Goal: Information Seeking & Learning: Find specific fact

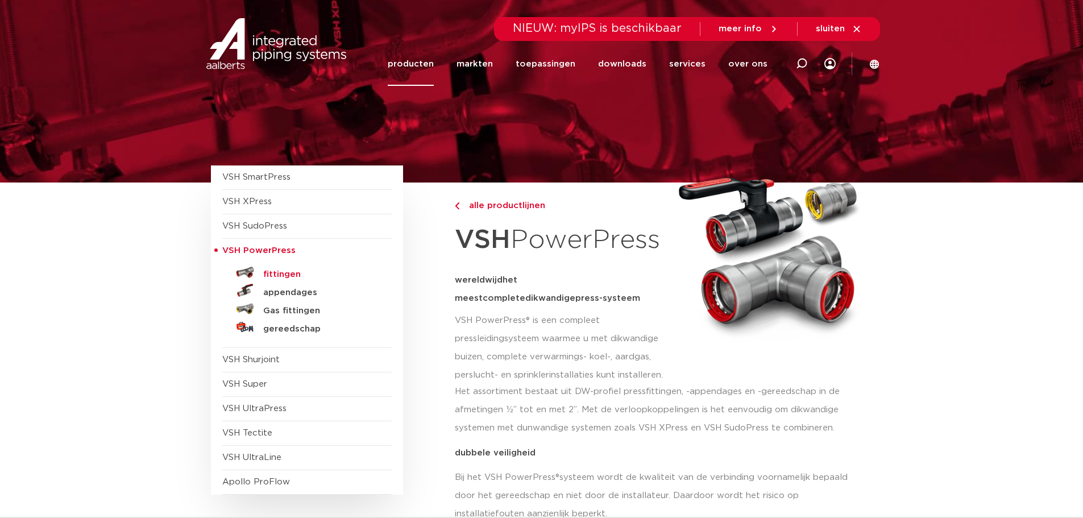
click at [281, 275] on h5 "fittingen" at bounding box center [319, 274] width 113 height 10
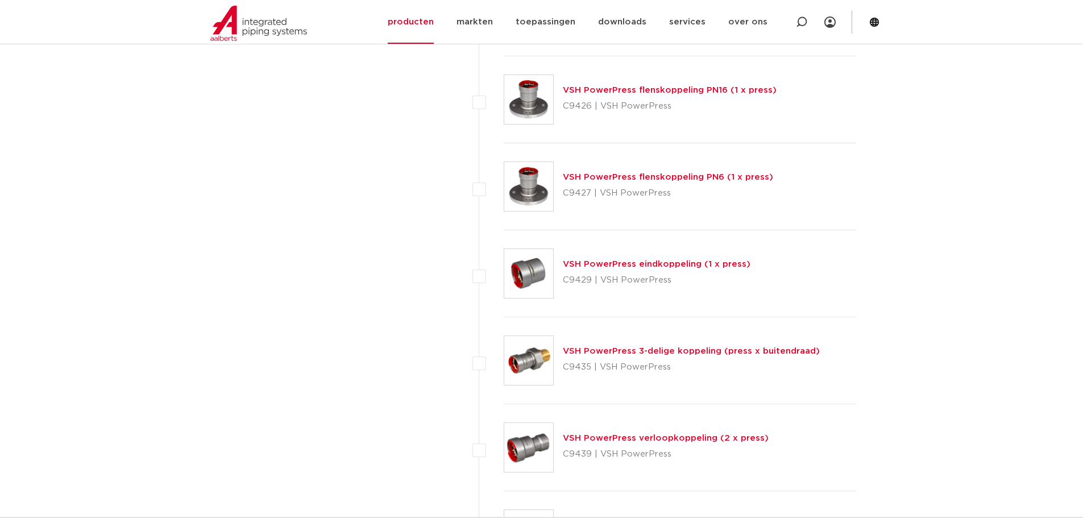
scroll to position [1238, 0]
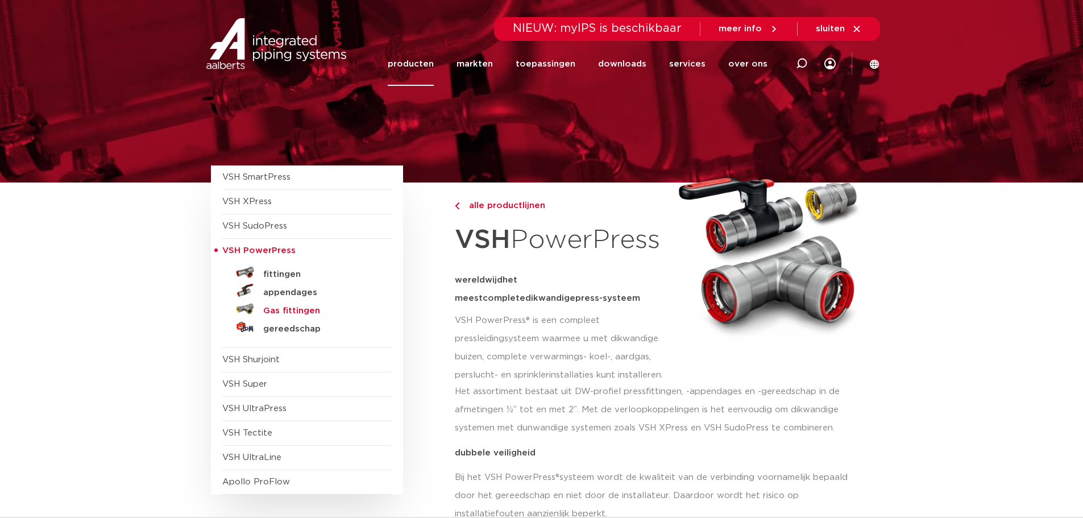
click at [294, 308] on h5 "Gas fittingen" at bounding box center [319, 311] width 113 height 10
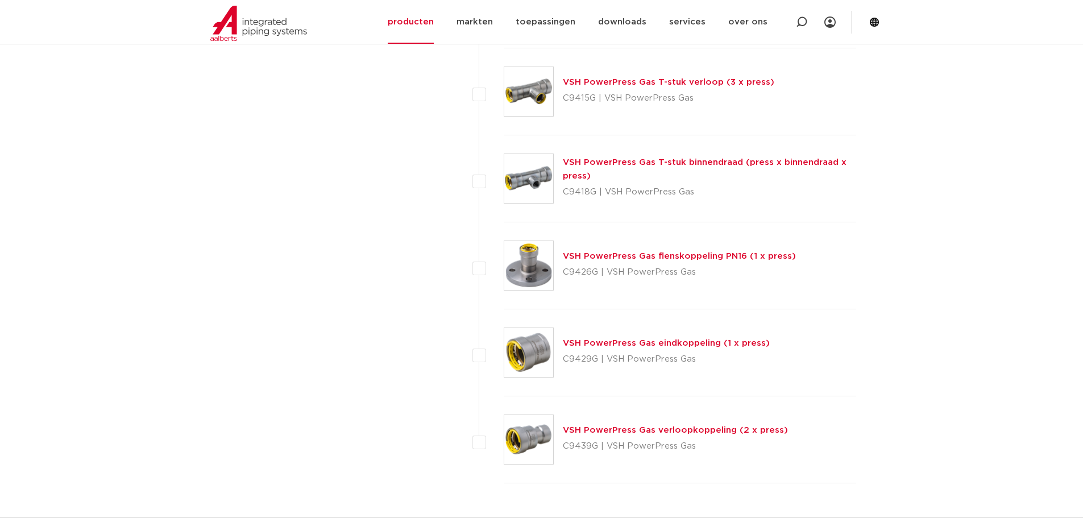
scroll to position [1125, 0]
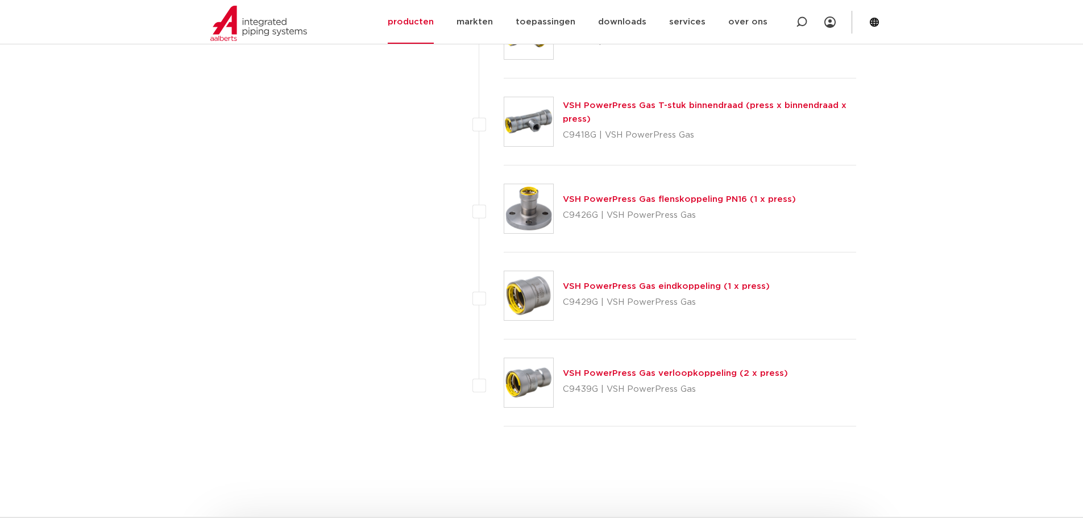
click at [643, 376] on link "VSH PowerPress Gas verloopkoppeling (2 x press)" at bounding box center [675, 373] width 225 height 9
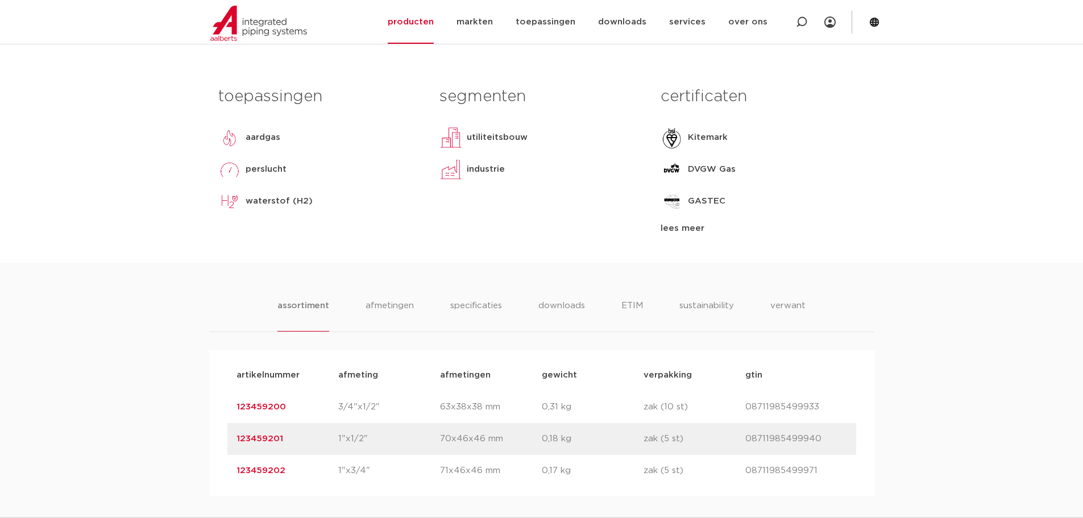
scroll to position [739, 0]
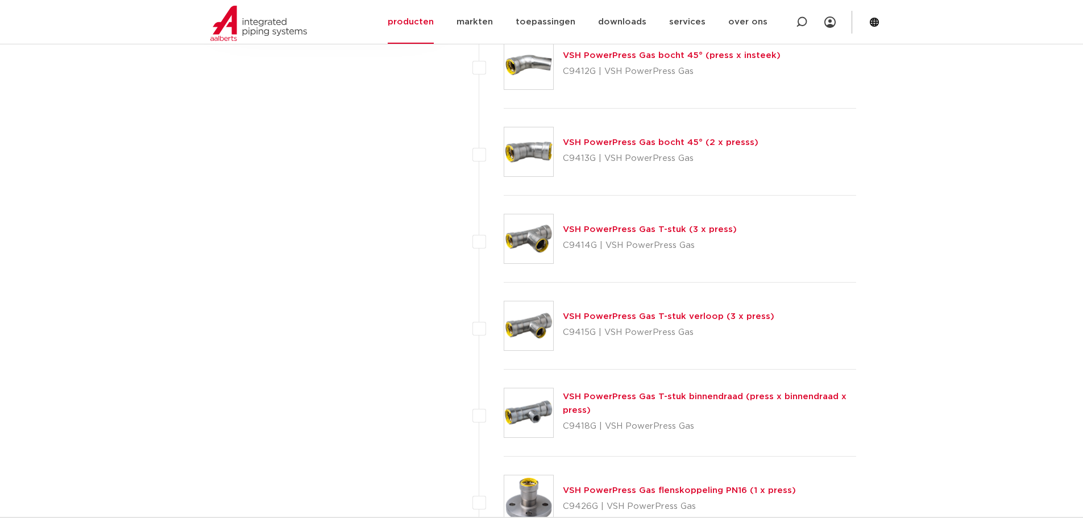
scroll to position [954, 0]
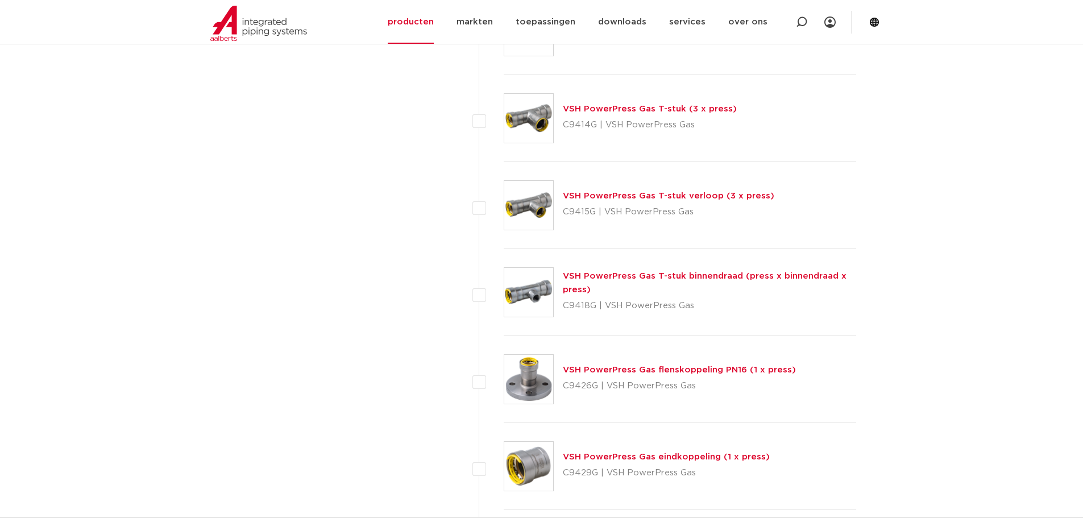
click at [669, 279] on link "VSH PowerPress Gas T-stuk binnendraad (press x binnendraad x press)" at bounding box center [705, 283] width 284 height 22
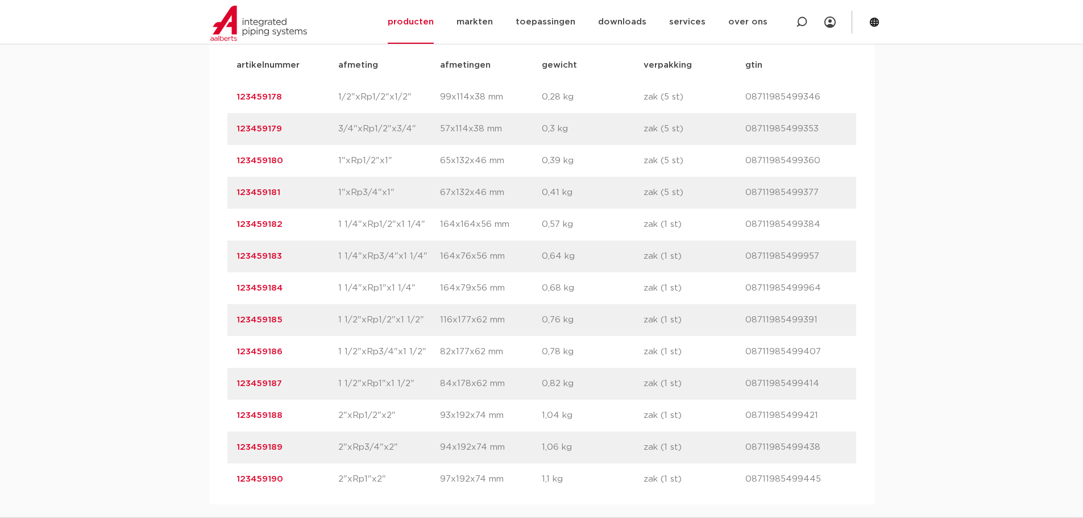
scroll to position [796, 0]
drag, startPoint x: 295, startPoint y: 411, endPoint x: 203, endPoint y: 420, distance: 92.5
click at [203, 420] on div "assortiment afmetingen specificaties downloads ETIM sustainability verwant asso…" at bounding box center [541, 225] width 1083 height 551
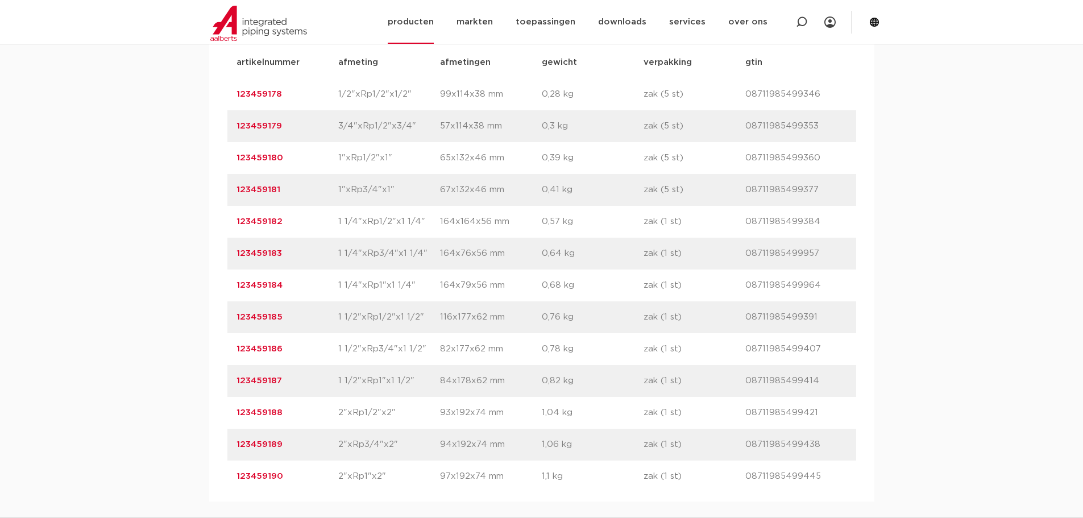
copy link "123459188"
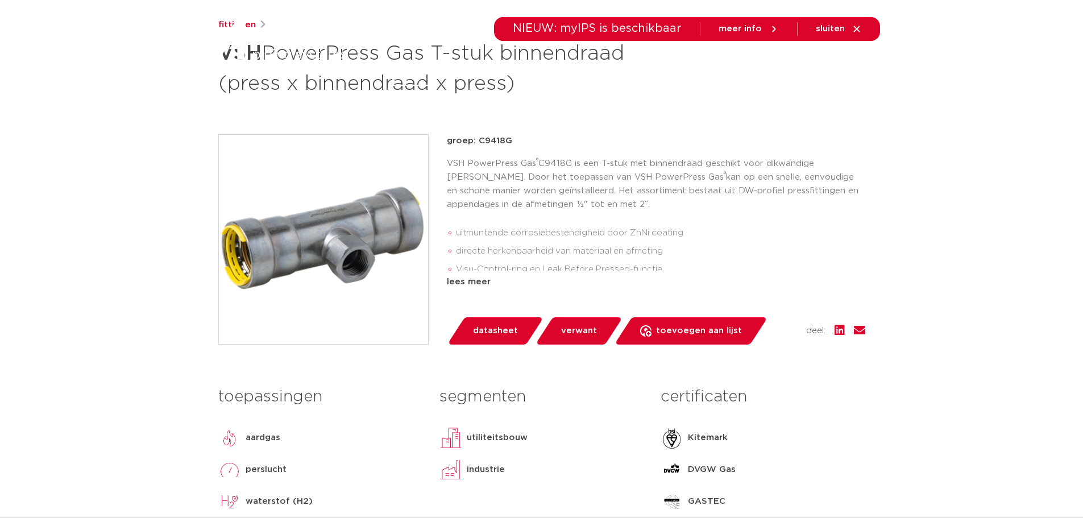
scroll to position [0, 0]
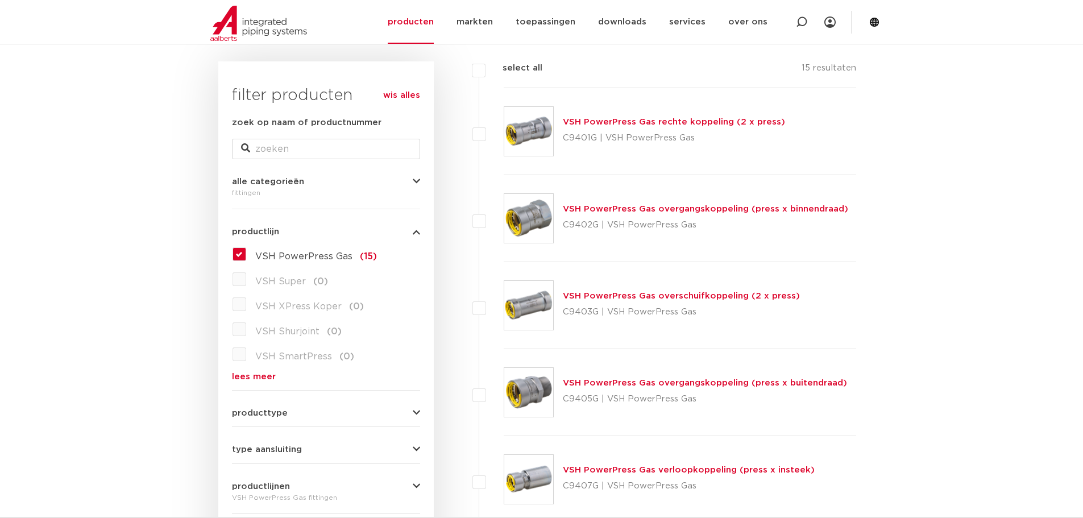
scroll to position [101, 0]
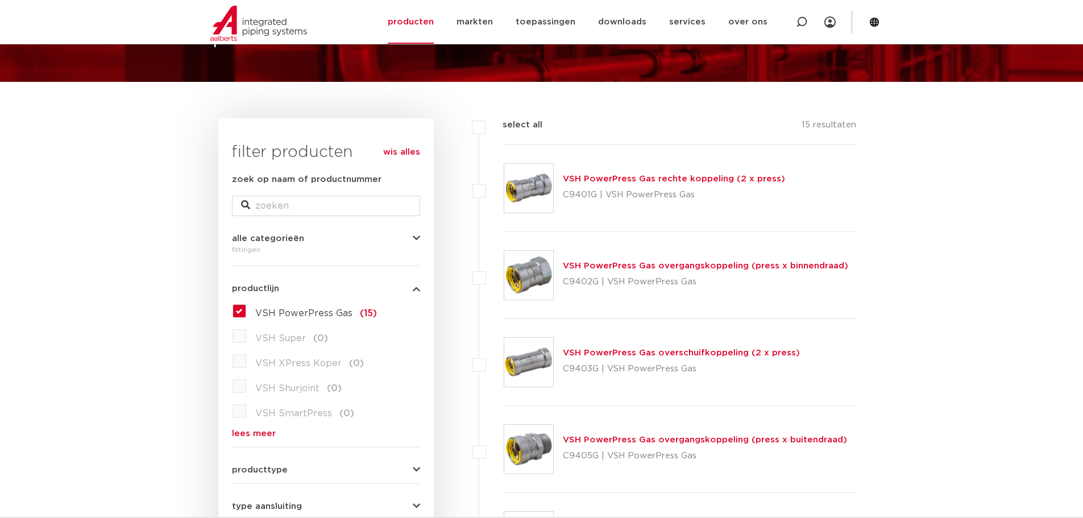
click at [668, 180] on link "VSH PowerPress Gas rechte koppeling (2 x press)" at bounding box center [674, 179] width 222 height 9
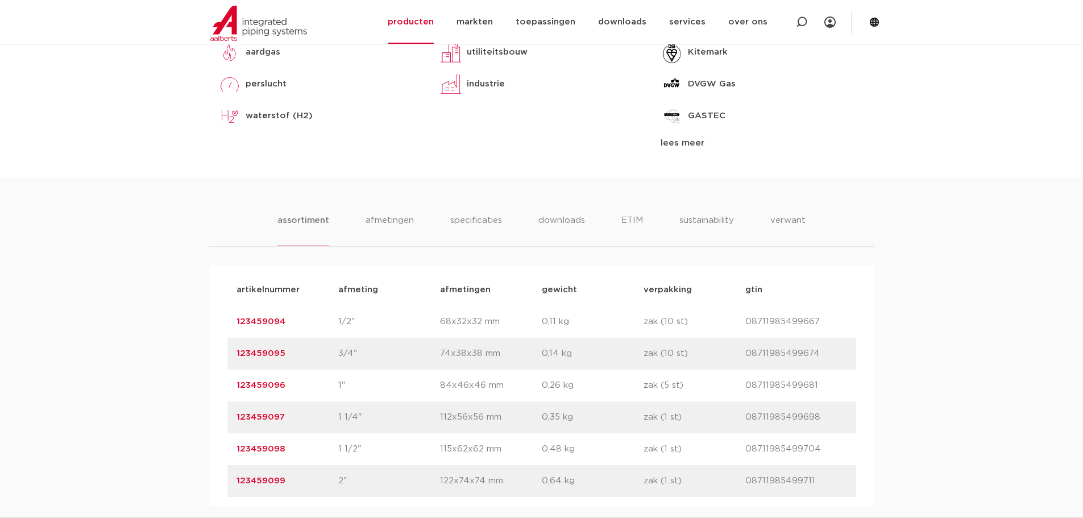
scroll to position [682, 0]
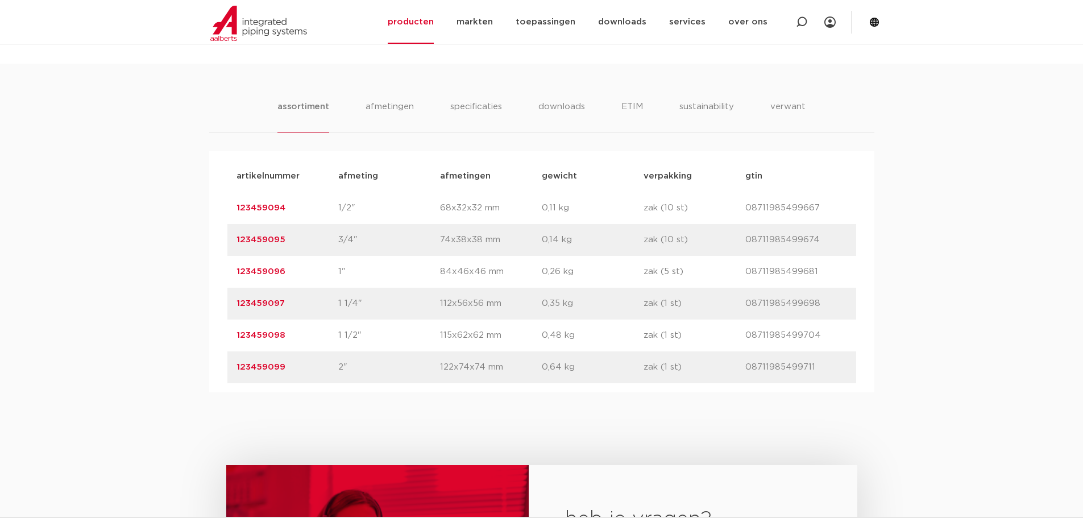
drag, startPoint x: 309, startPoint y: 370, endPoint x: 236, endPoint y: 374, distance: 72.9
click at [237, 374] on p "123459099" at bounding box center [288, 367] width 102 height 14
copy link "123459099"
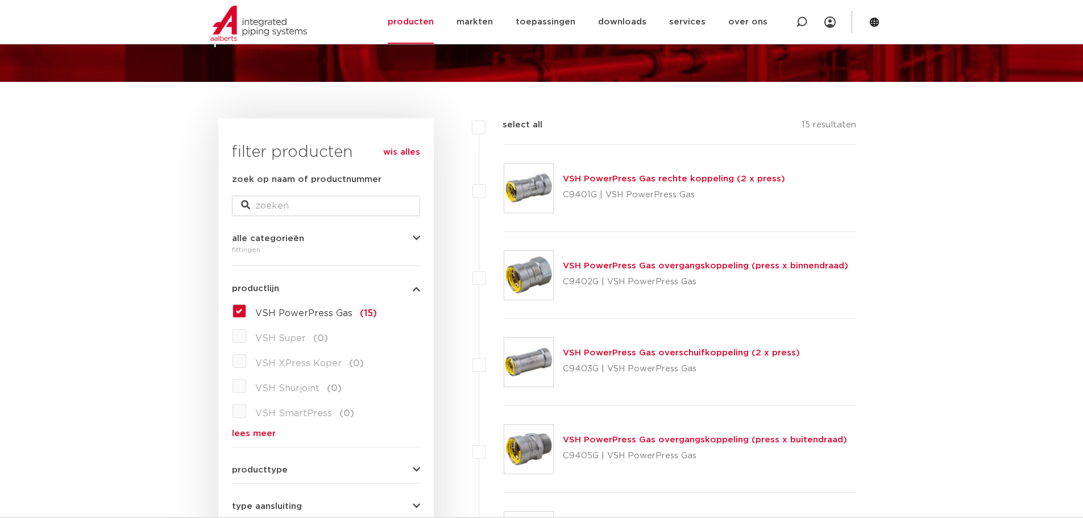
click at [678, 264] on link "VSH PowerPress Gas overgangskoppeling (press x binnendraad)" at bounding box center [705, 266] width 285 height 9
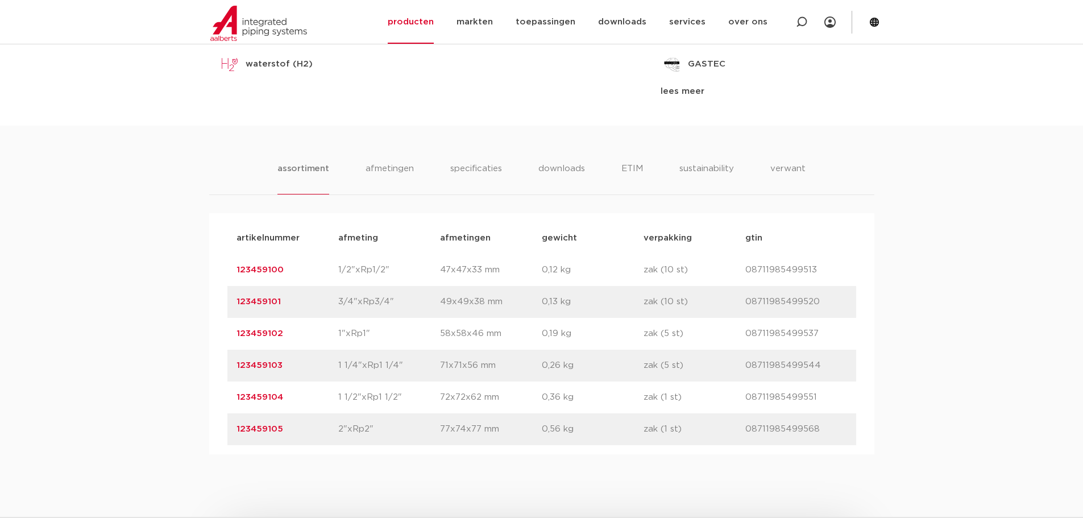
scroll to position [625, 0]
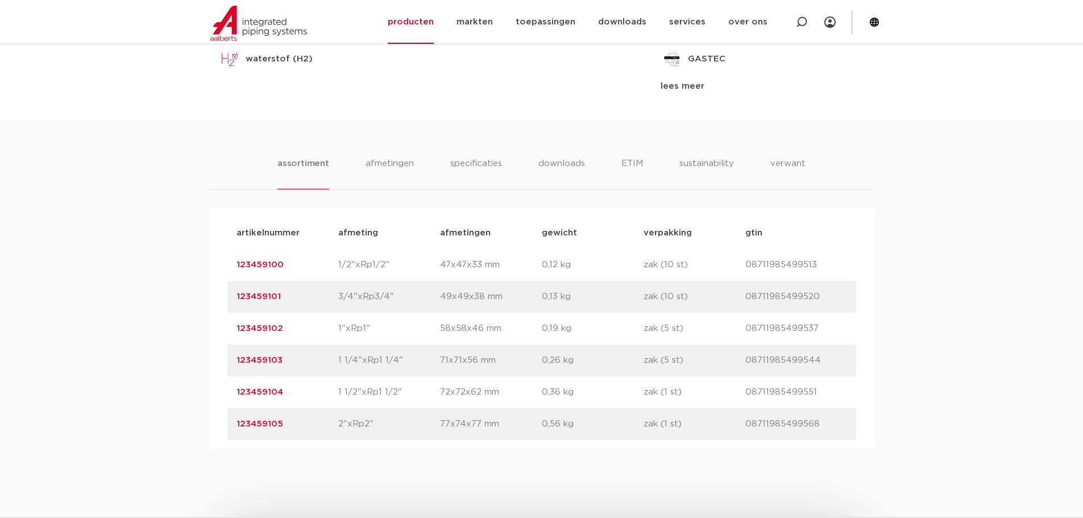
drag, startPoint x: 293, startPoint y: 422, endPoint x: 194, endPoint y: 420, distance: 98.4
click at [194, 420] on div "assortiment [GEOGRAPHIC_DATA] specificaties downloads ETIM sustainability verwa…" at bounding box center [541, 285] width 1083 height 329
copy link "123459105"
